Goal: Book appointment/travel/reservation

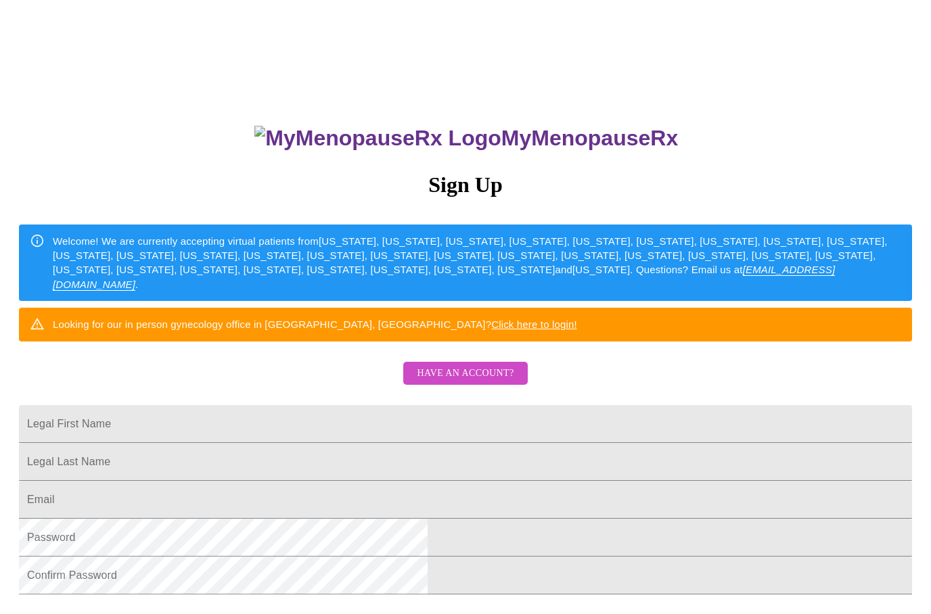
click at [492, 382] on span "Have an account?" at bounding box center [465, 373] width 97 height 17
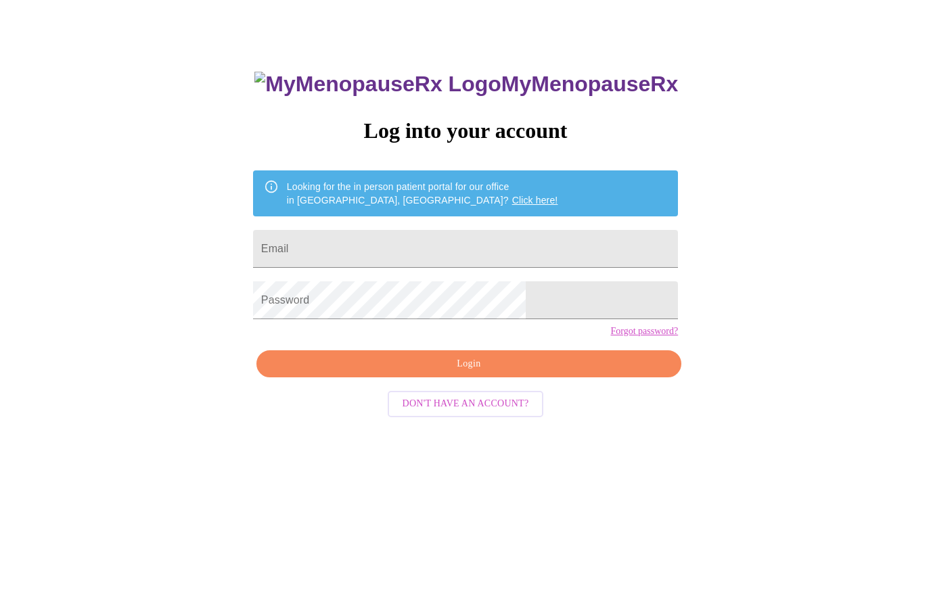
scroll to position [14, 0]
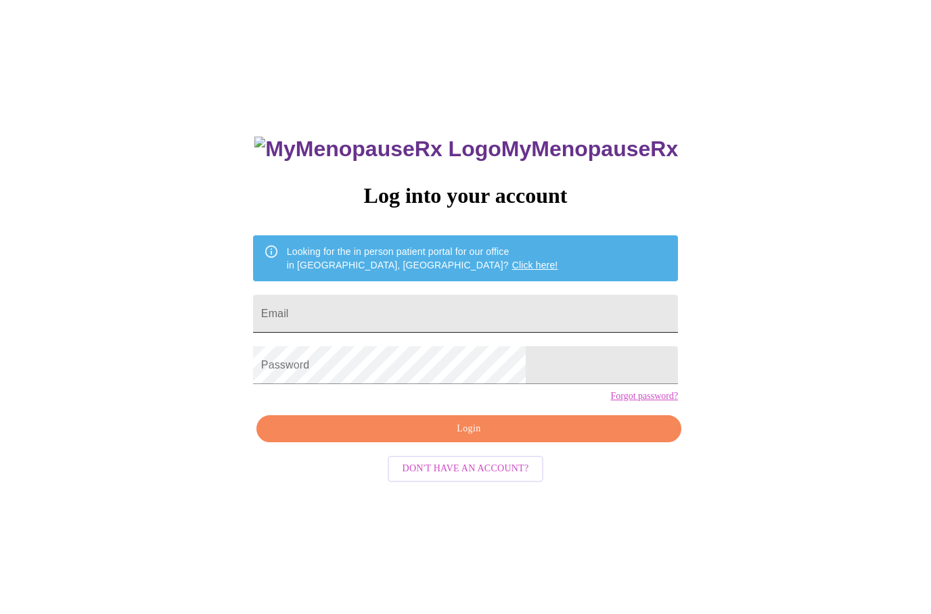
click at [536, 313] on input "Email" at bounding box center [465, 314] width 425 height 38
type input "[EMAIL_ADDRESS][DOMAIN_NAME]"
click at [543, 438] on span "Login" at bounding box center [469, 429] width 394 height 17
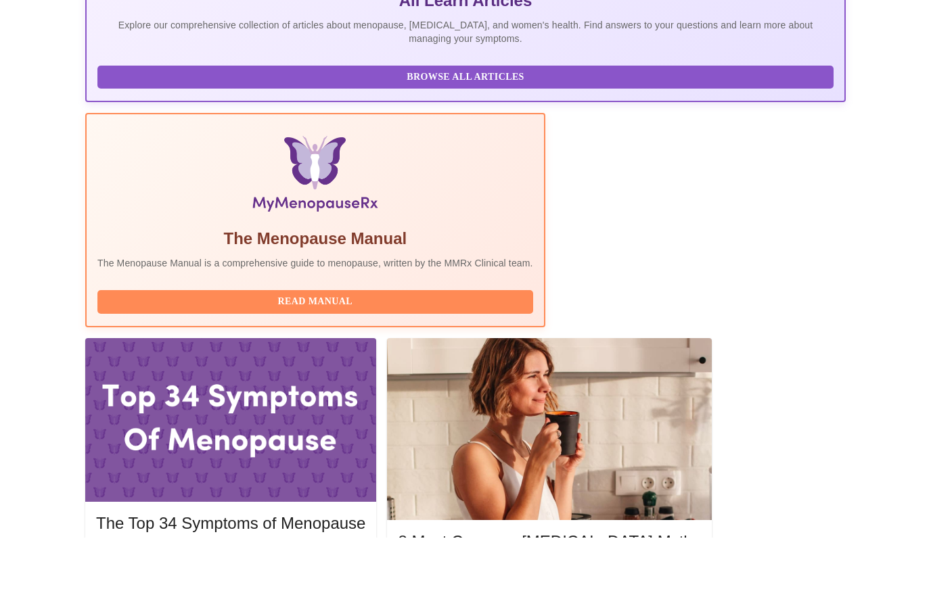
scroll to position [282, 0]
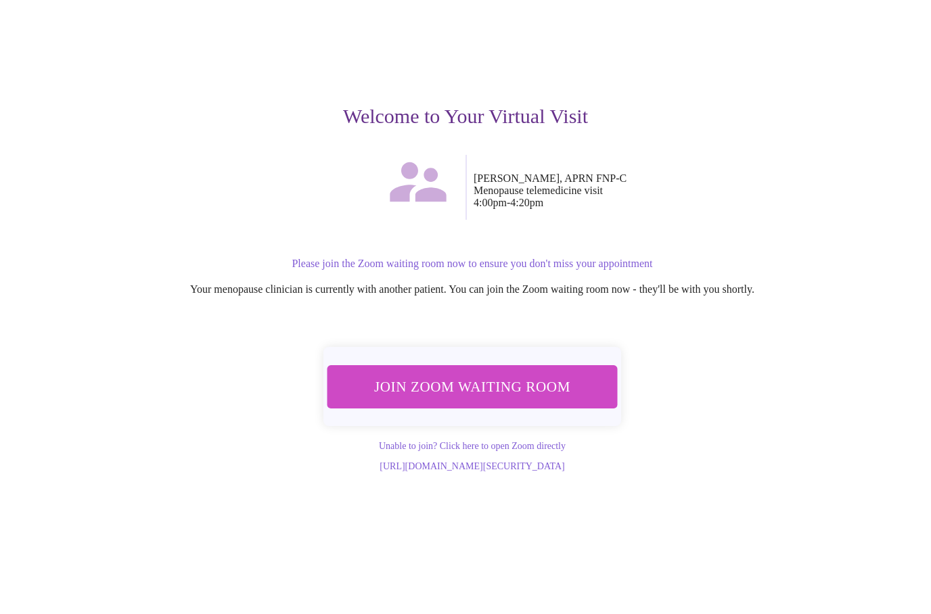
click at [570, 450] on span "Join Zoom Waiting Room" at bounding box center [472, 463] width 267 height 26
